Goal: Task Accomplishment & Management: Manage account settings

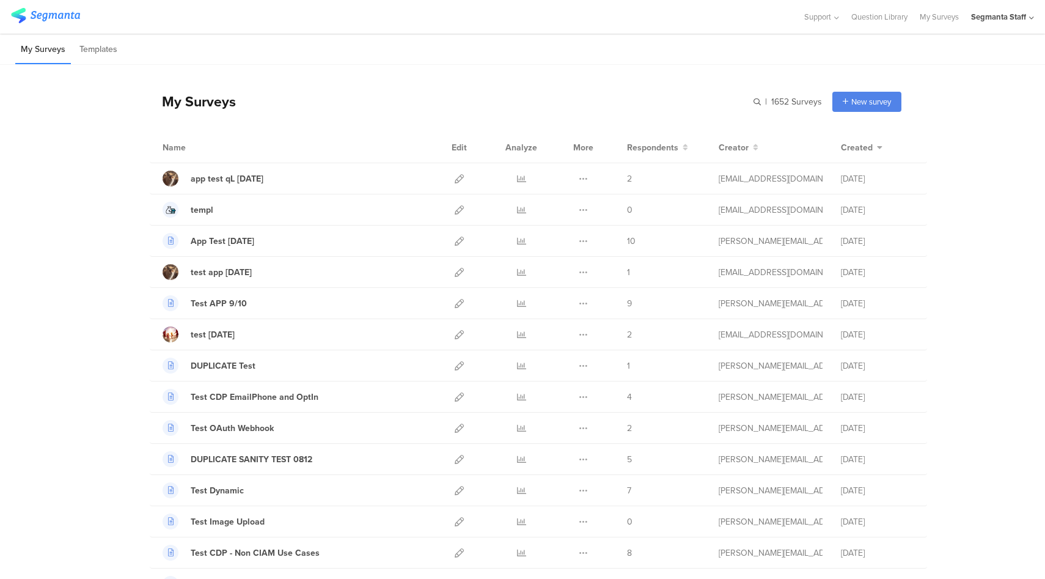
click at [986, 23] on div "Segmanta Staff" at bounding box center [1002, 17] width 63 height 34
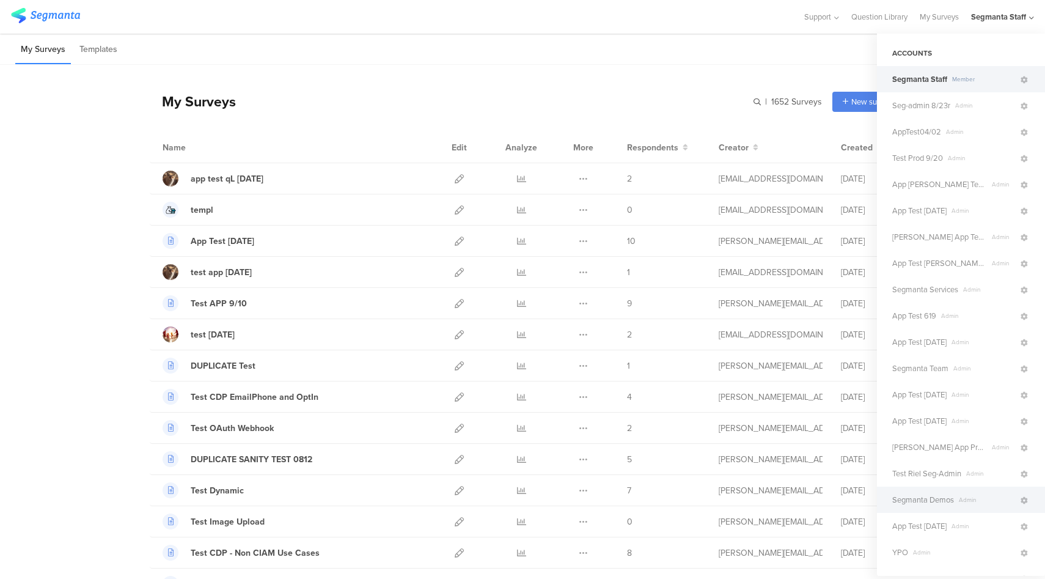
click at [947, 494] on span "Segmanta Demos" at bounding box center [923, 500] width 62 height 12
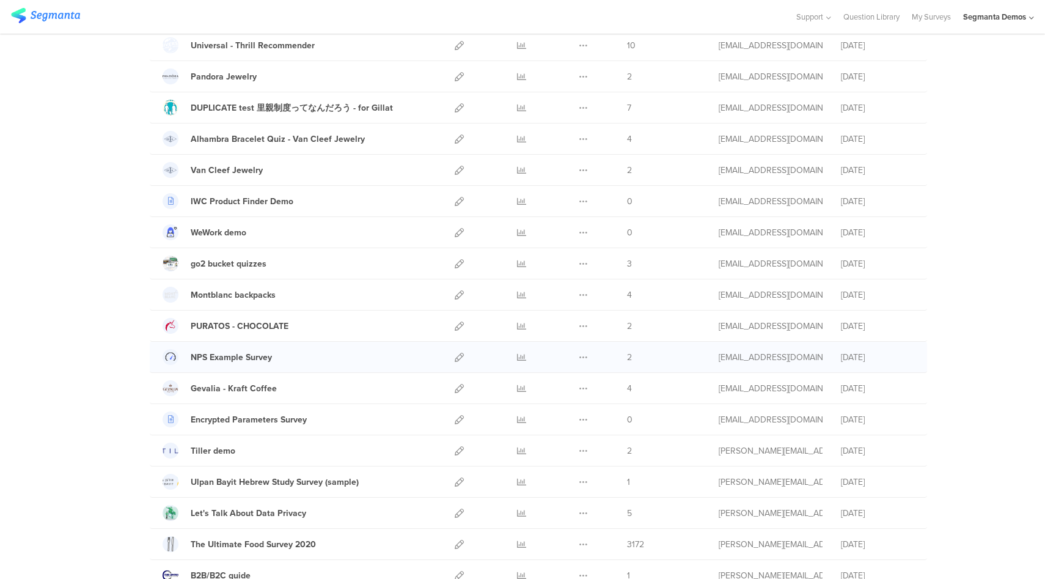
scroll to position [1271, 0]
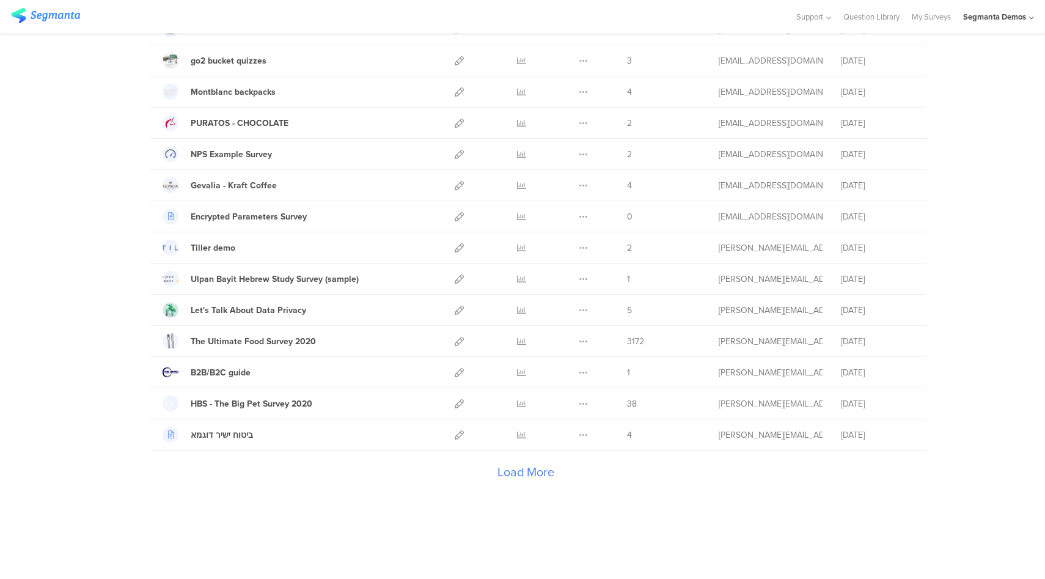
click at [531, 472] on div "Load More" at bounding box center [526, 474] width 752 height 49
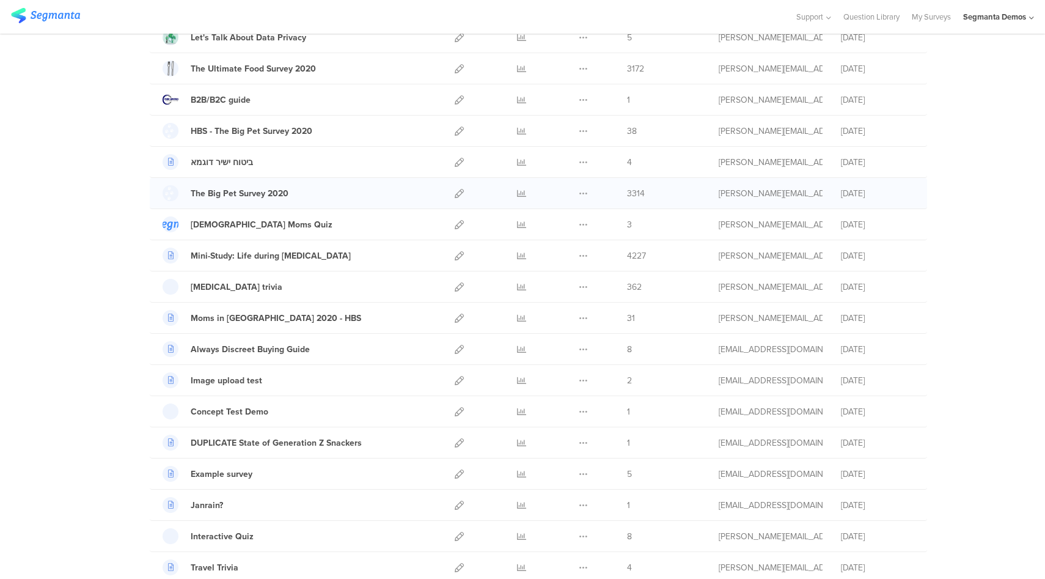
scroll to position [1618, 0]
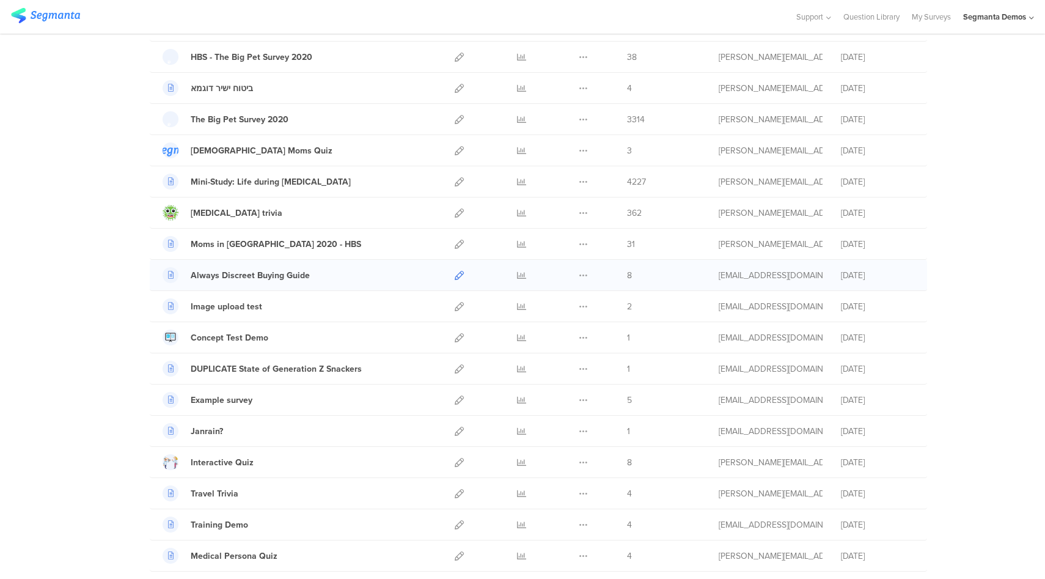
click at [457, 277] on icon at bounding box center [459, 275] width 9 height 9
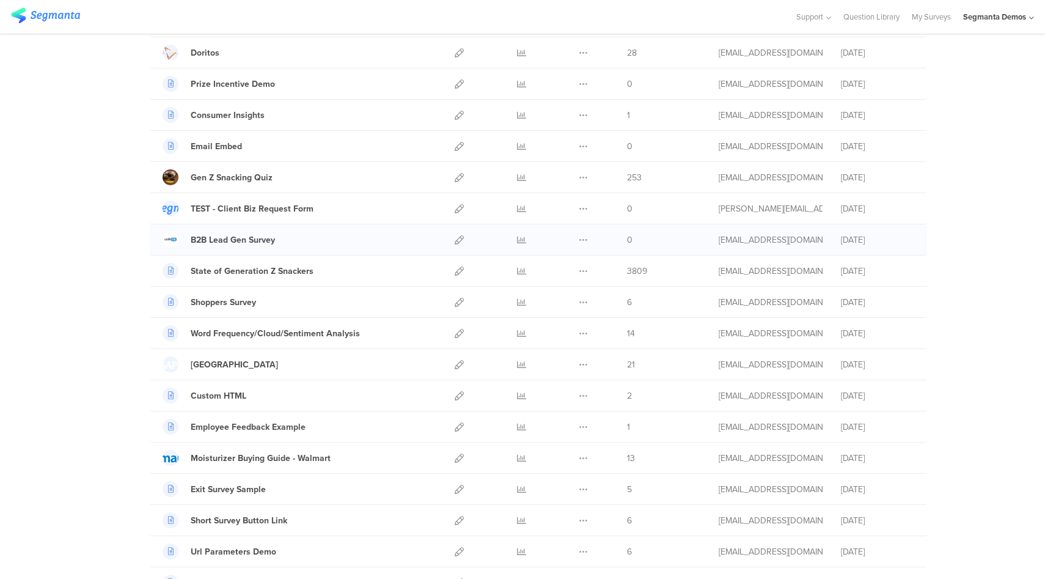
scroll to position [2683, 0]
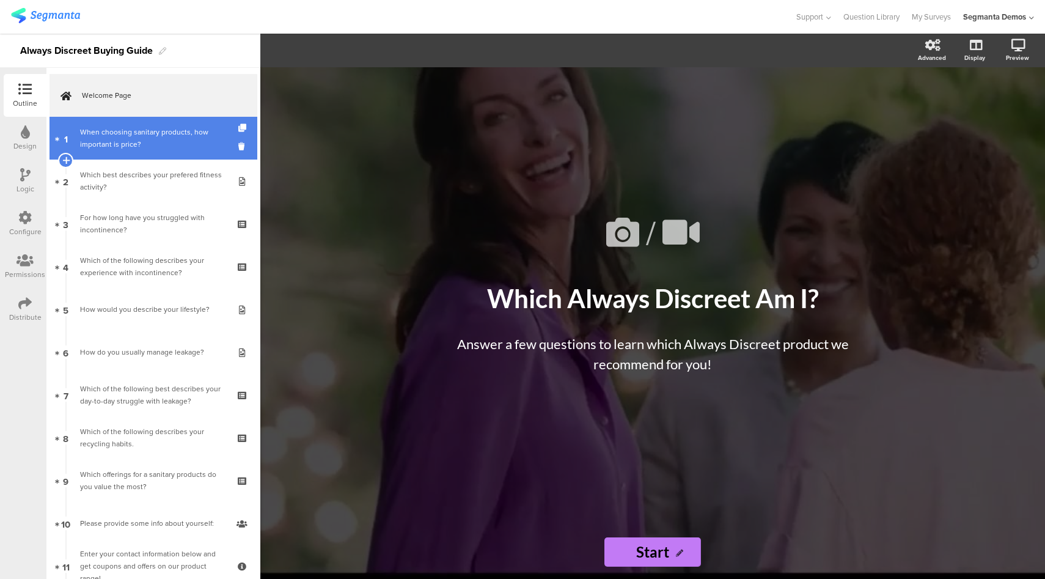
click at [178, 144] on div "When choosing sanitary products, how important is price?" at bounding box center [153, 138] width 146 height 24
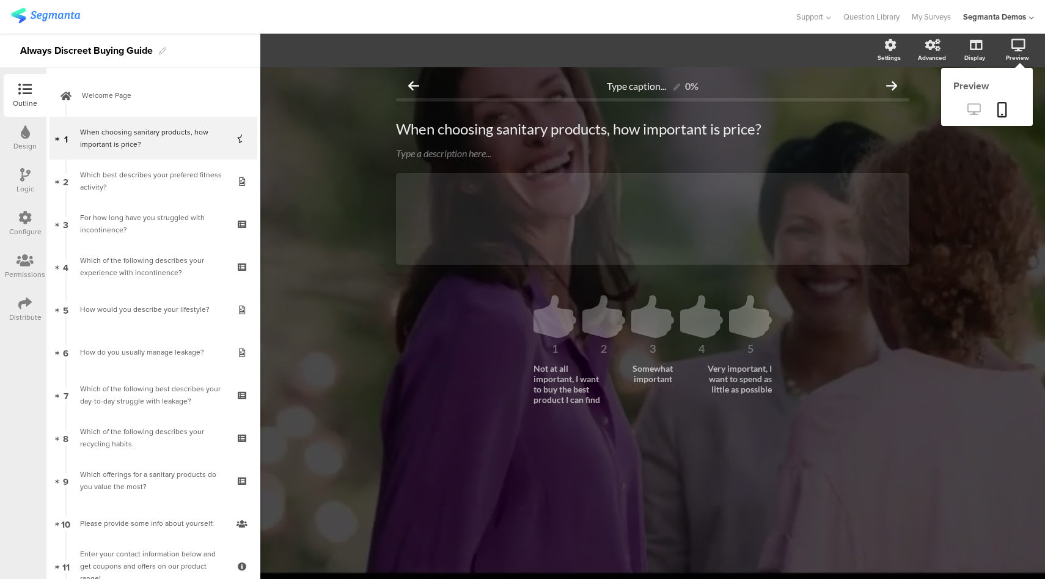
click at [971, 112] on icon at bounding box center [973, 109] width 13 height 12
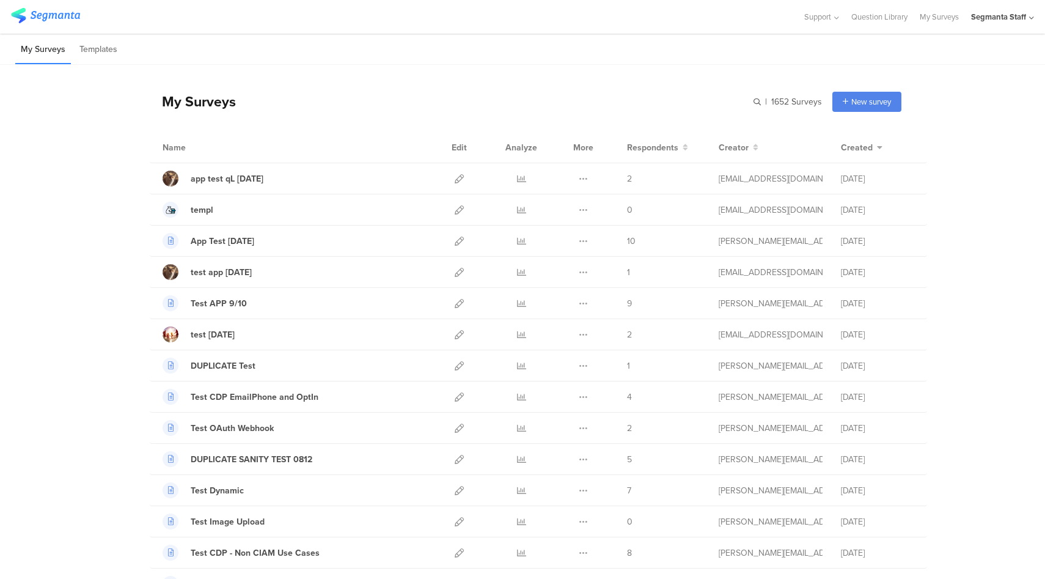
click at [982, 18] on div "Segmanta Staff" at bounding box center [998, 17] width 55 height 12
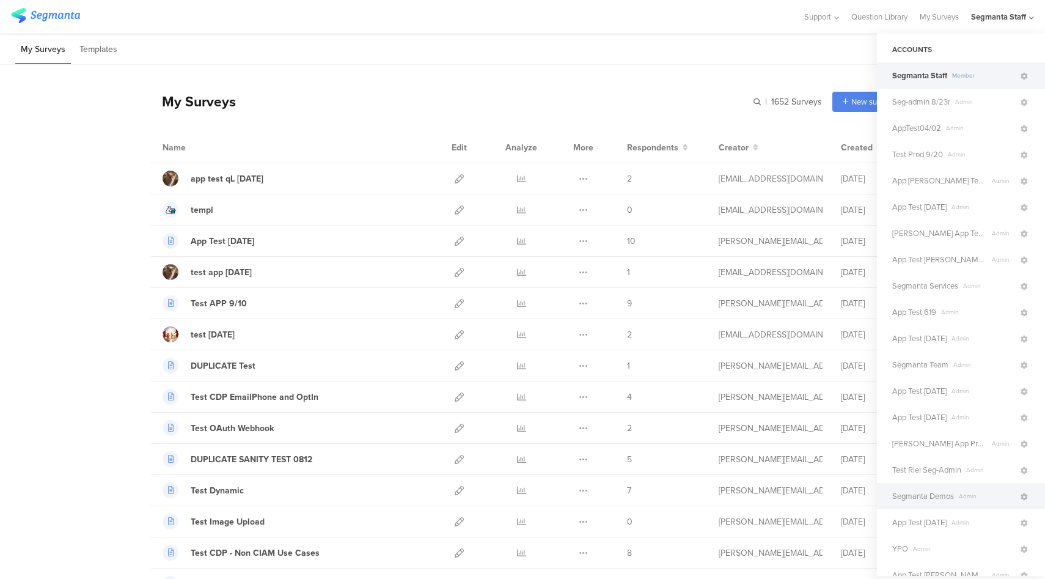
scroll to position [5, 0]
click at [944, 494] on span "Segmanta Demos" at bounding box center [923, 495] width 62 height 12
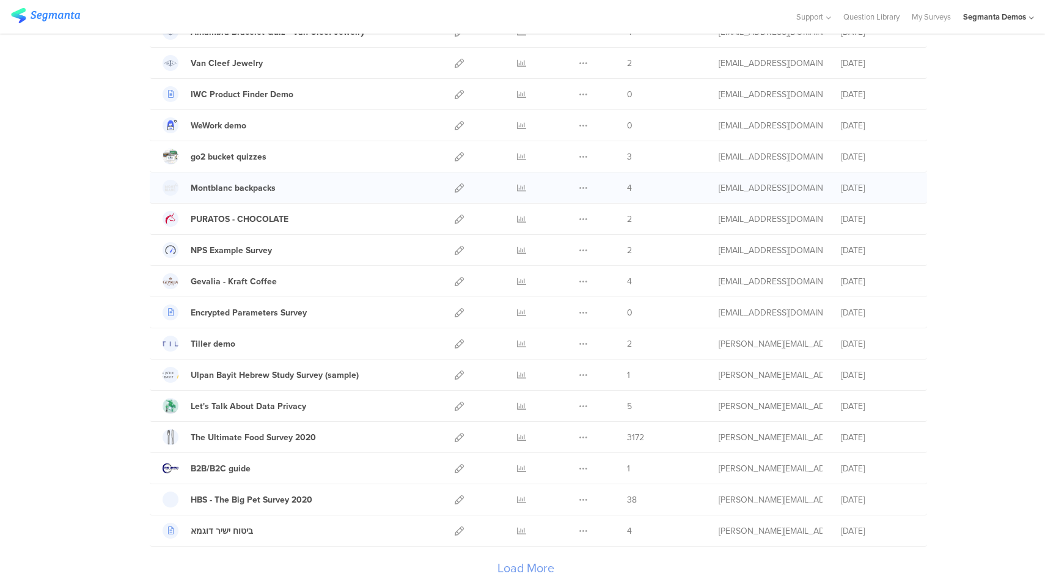
scroll to position [1271, 0]
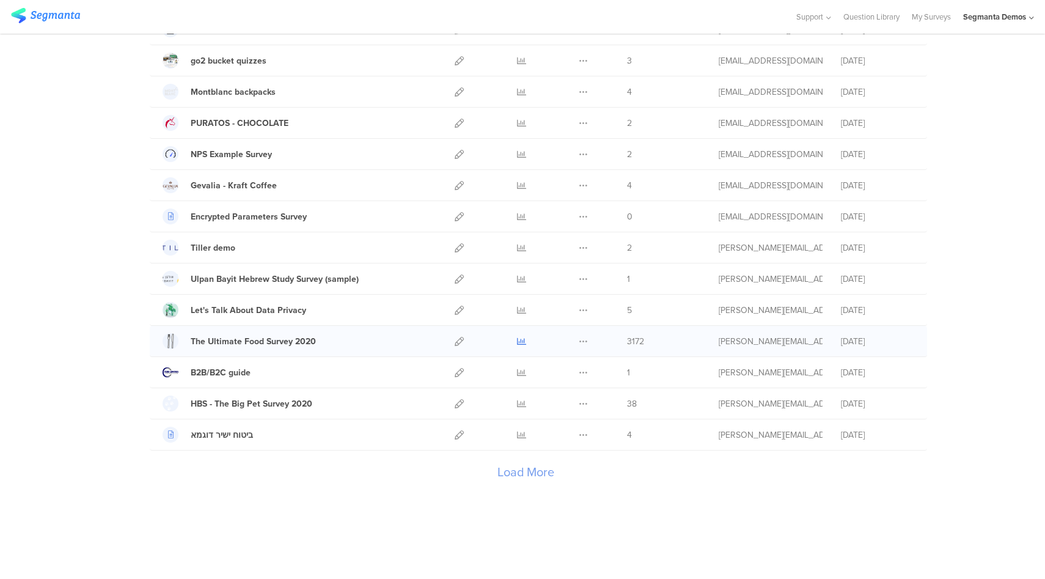
click at [519, 345] on icon at bounding box center [521, 341] width 9 height 9
